Goal: Information Seeking & Learning: Learn about a topic

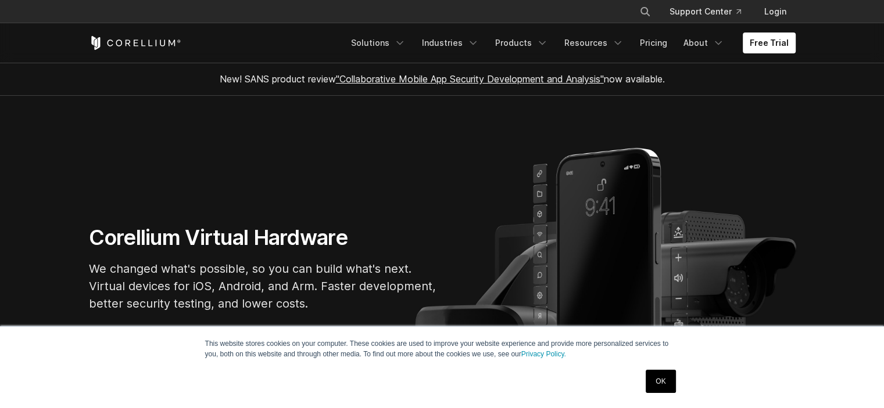
click at [661, 383] on link "OK" at bounding box center [660, 381] width 30 height 23
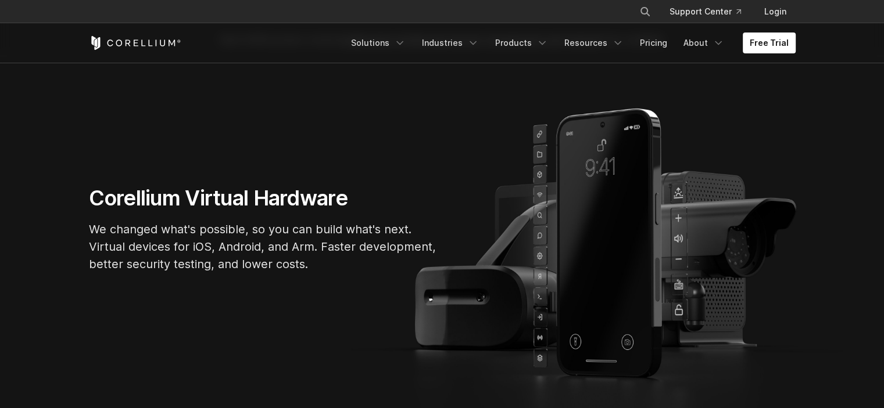
scroll to position [116, 0]
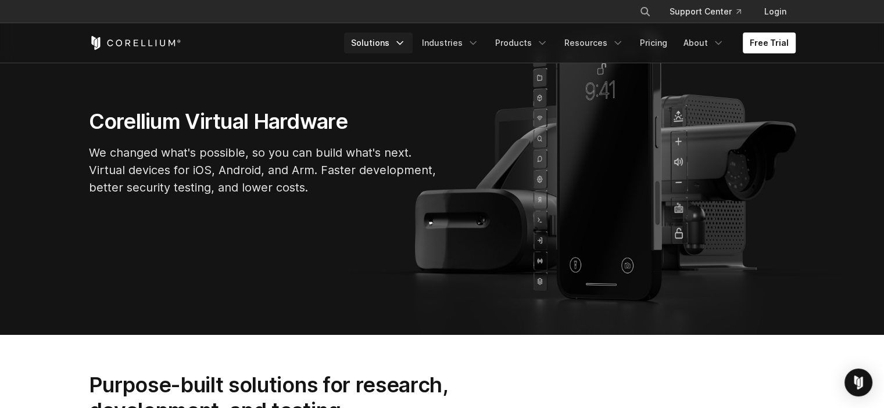
click at [391, 42] on link "Solutions" at bounding box center [378, 43] width 69 height 21
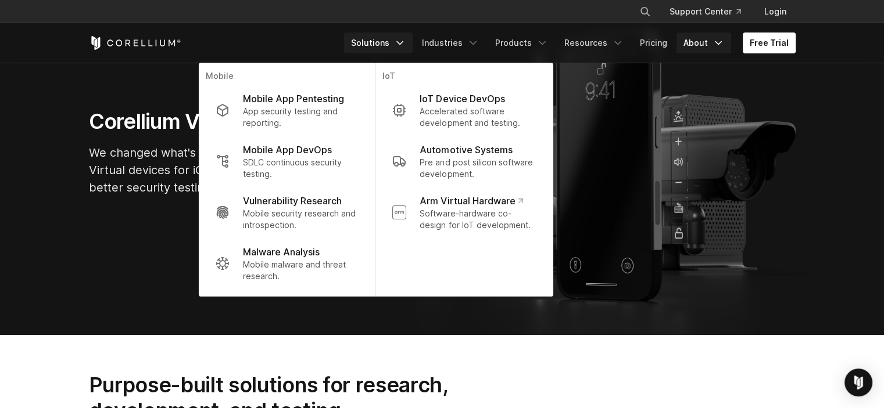
click at [704, 37] on link "About" at bounding box center [703, 43] width 55 height 21
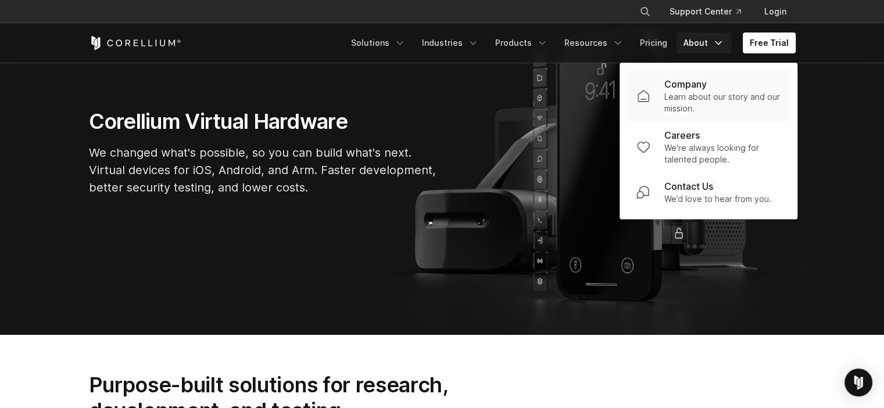
click at [695, 88] on p "Company" at bounding box center [685, 84] width 42 height 14
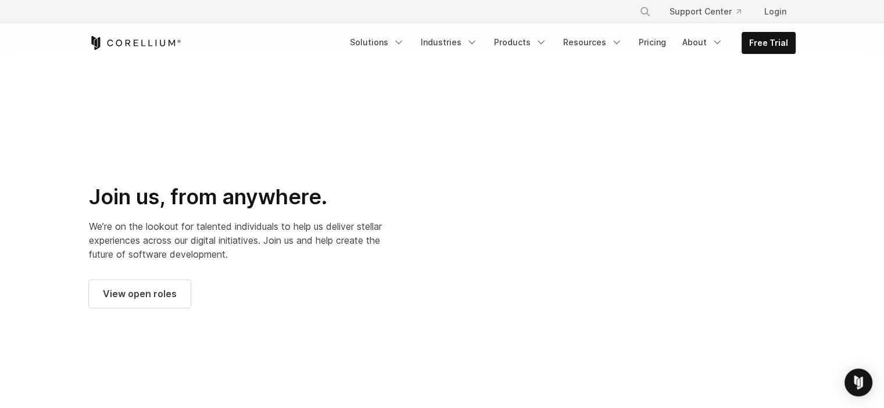
scroll to position [1627, 0]
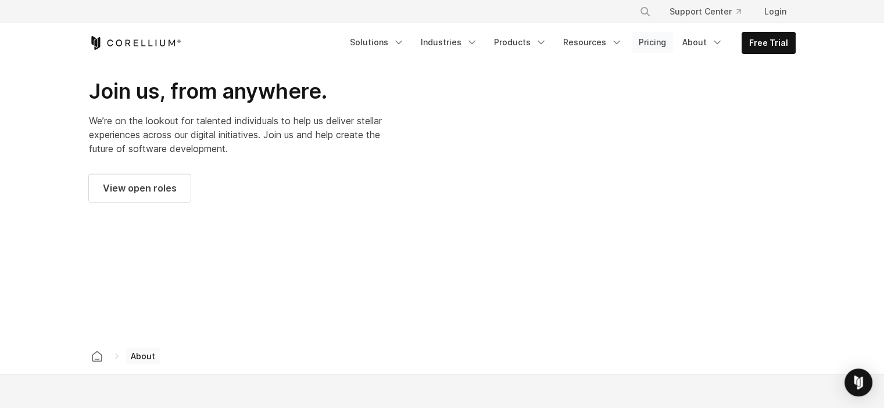
click at [657, 38] on link "Pricing" at bounding box center [652, 42] width 41 height 21
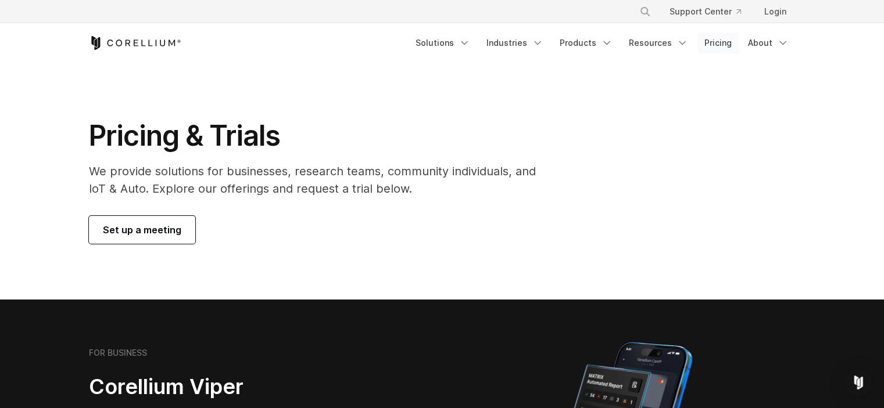
click at [720, 44] on link "Pricing" at bounding box center [717, 43] width 41 height 21
click at [451, 44] on link "Solutions" at bounding box center [442, 43] width 69 height 21
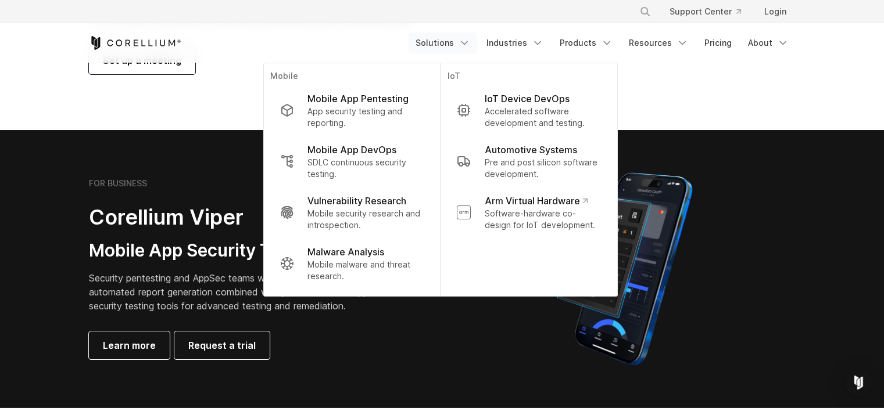
scroll to position [174, 0]
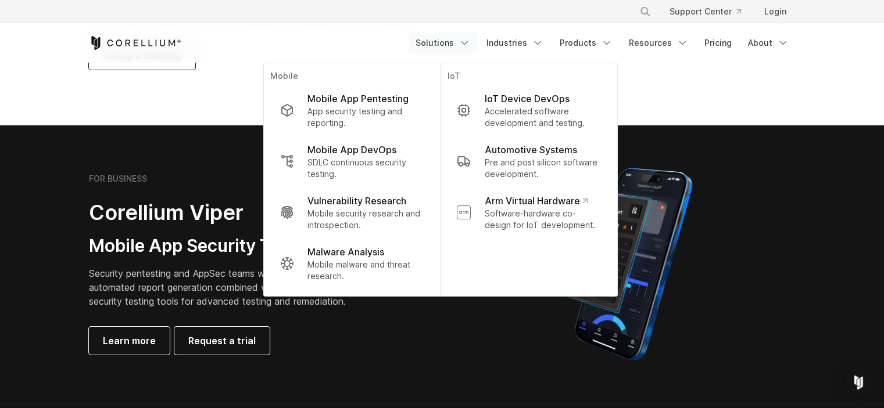
click at [679, 83] on section "Pricing & Trials We provide solutions for businesses, research teams, community…" at bounding box center [442, 6] width 884 height 237
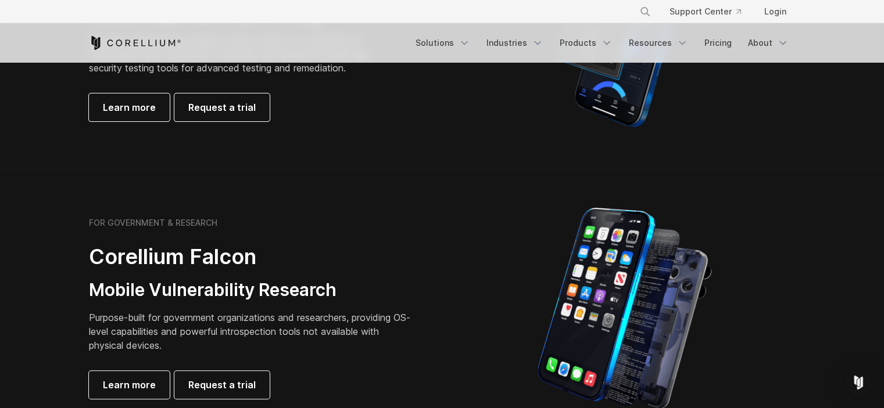
scroll to position [465, 0]
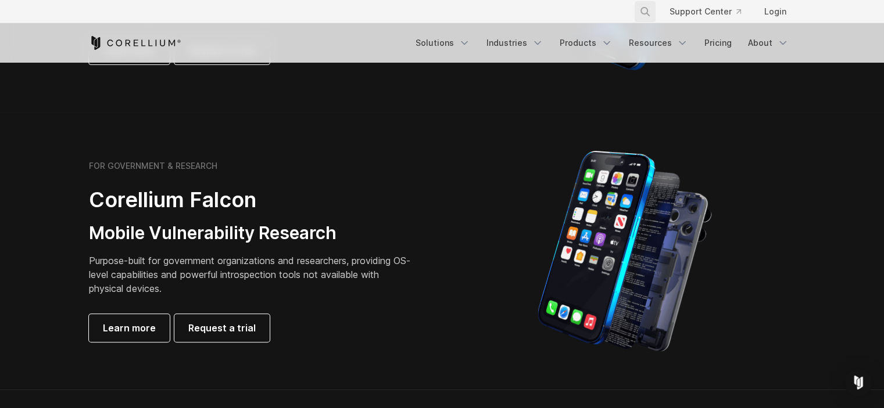
click at [650, 9] on icon "Search" at bounding box center [644, 11] width 9 height 9
click at [609, 9] on input "Search our site..." at bounding box center [585, 11] width 94 height 17
type input "**********"
